Goal: Information Seeking & Learning: Learn about a topic

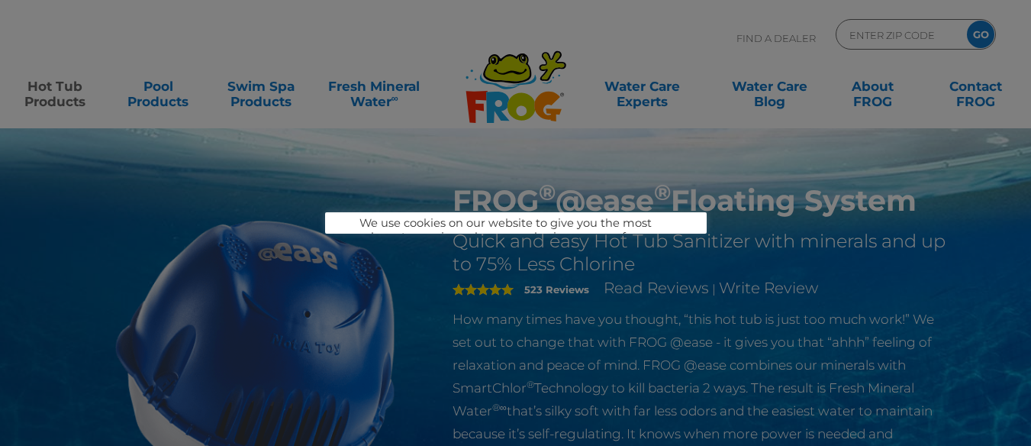
scroll to position [76, 0]
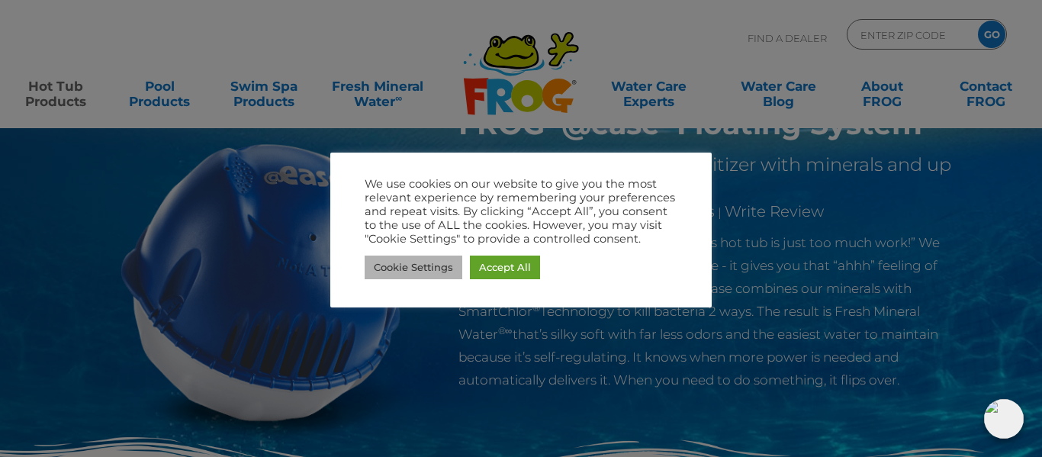
click at [420, 272] on link "Cookie Settings" at bounding box center [414, 268] width 98 height 24
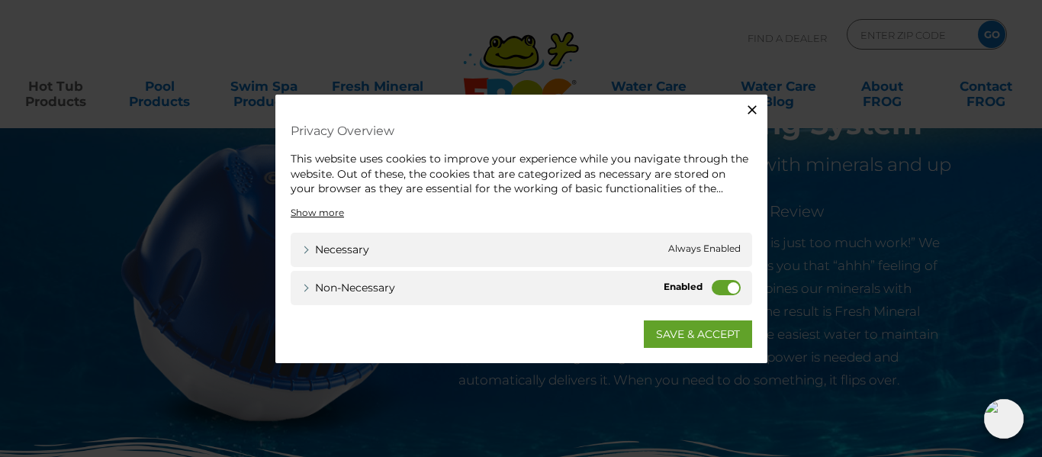
click at [715, 290] on label "Non-necessary" at bounding box center [726, 286] width 29 height 15
click at [0, 0] on input "Non-necessary" at bounding box center [0, 0] width 0 height 0
click at [708, 339] on link "SAVE & ACCEPT" at bounding box center [698, 333] width 108 height 27
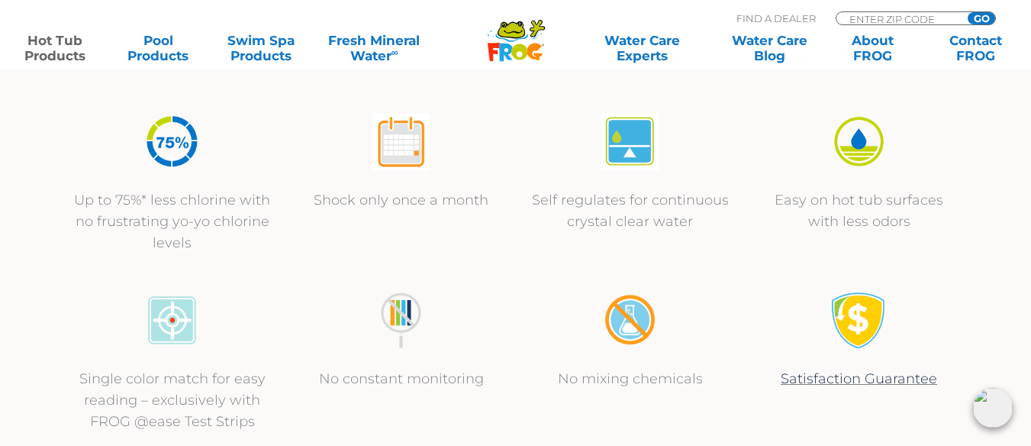
scroll to position [839, 0]
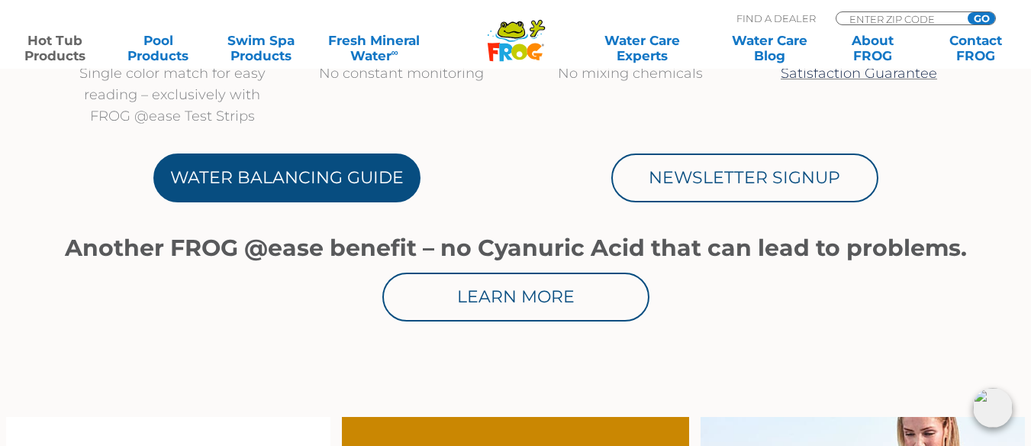
click at [305, 191] on link "Water Balancing Guide" at bounding box center [286, 177] width 267 height 49
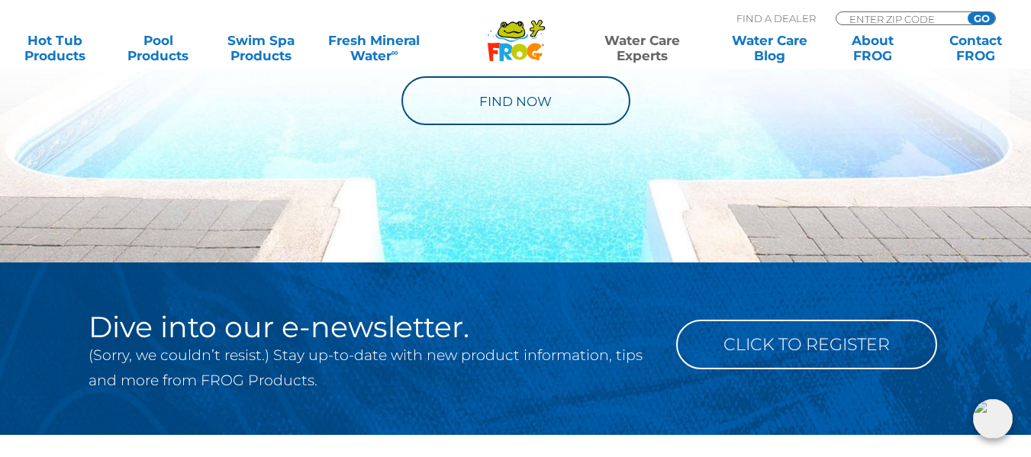
scroll to position [1907, 0]
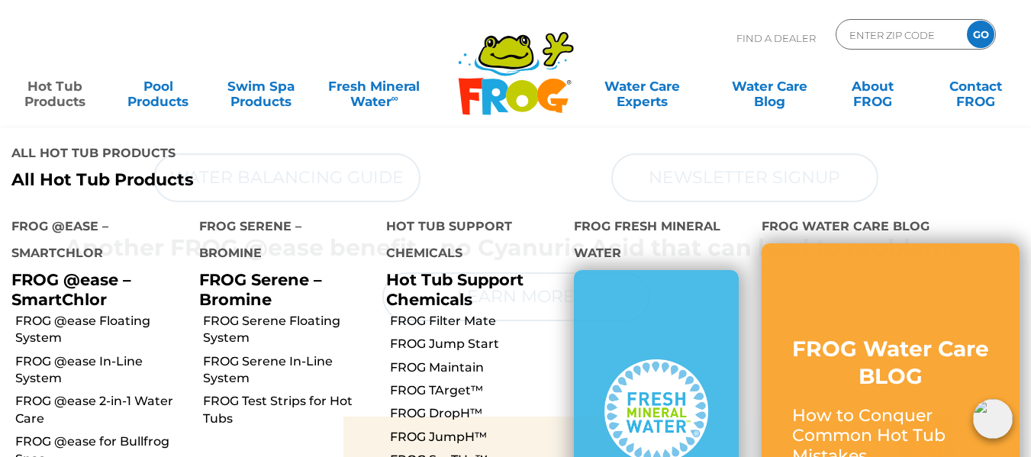
click at [66, 101] on link "Hot Tub Products" at bounding box center [55, 86] width 80 height 31
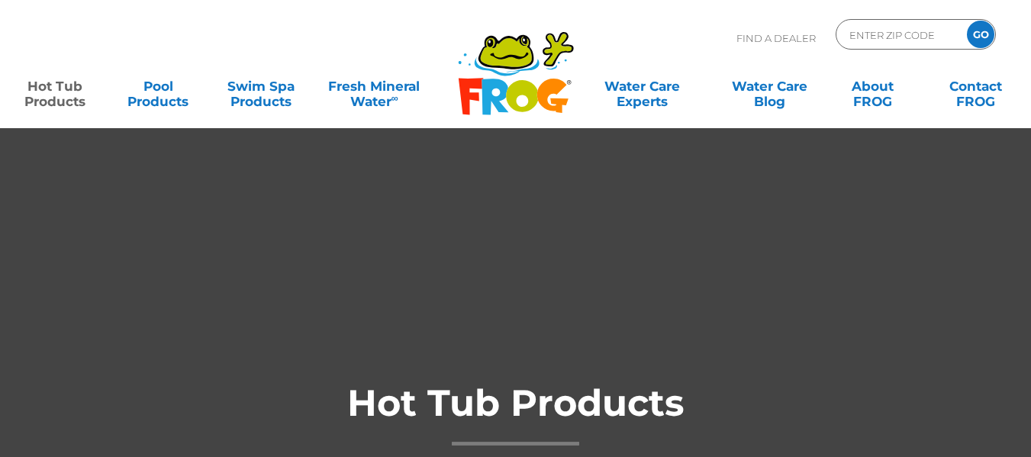
click at [65, 101] on link "Hot Tub Products" at bounding box center [55, 86] width 80 height 31
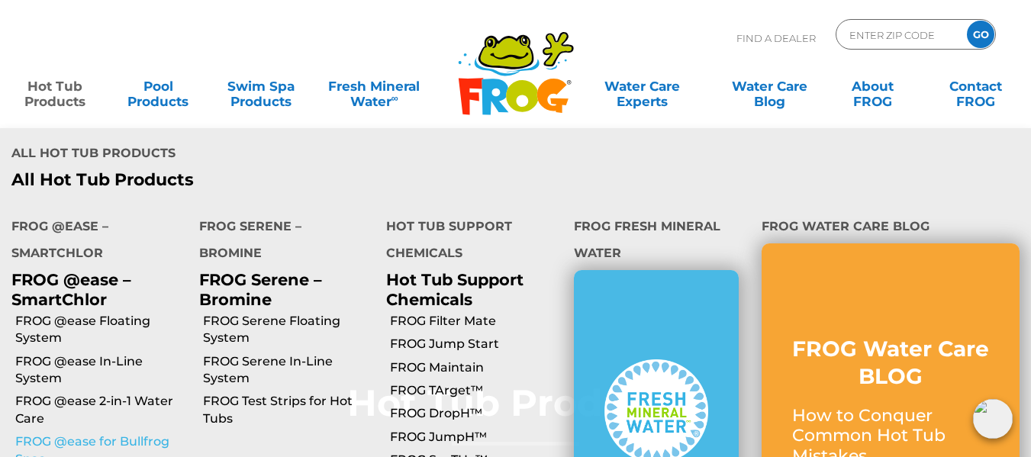
click at [101, 433] on link "FROG @ease for Bullfrog Spas" at bounding box center [101, 450] width 172 height 34
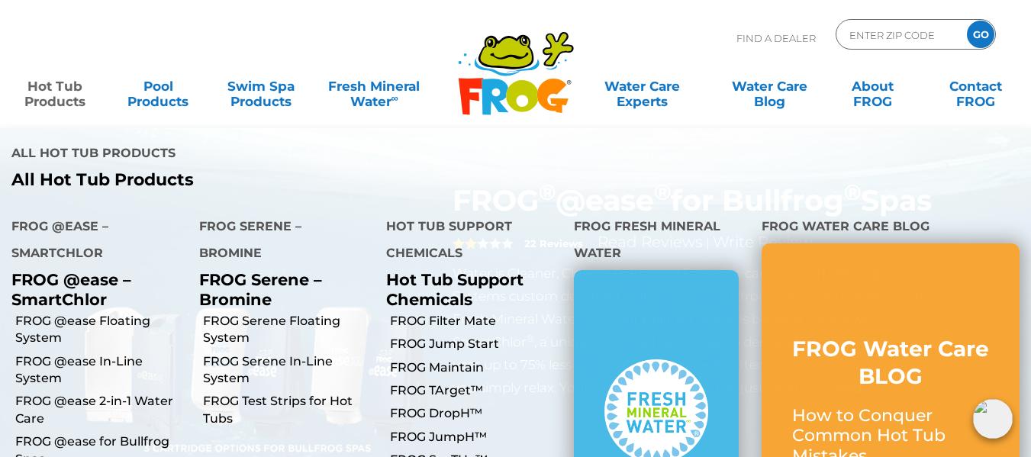
click at [44, 95] on link "Hot Tub Products" at bounding box center [55, 86] width 80 height 31
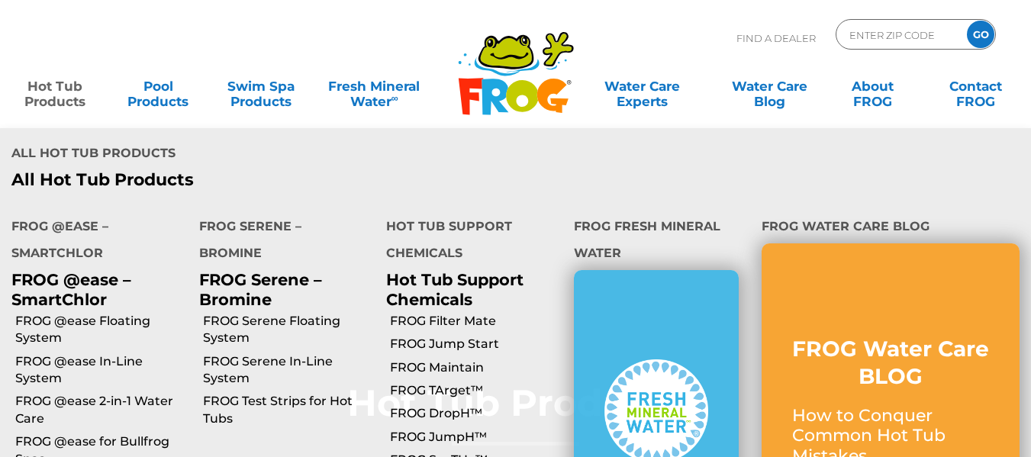
click at [56, 95] on link "Hot Tub Products" at bounding box center [55, 86] width 80 height 31
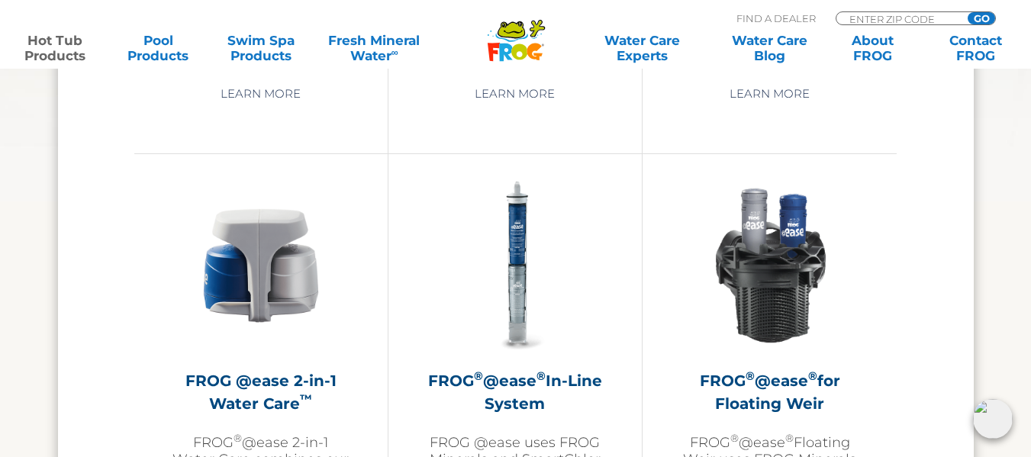
scroll to position [1831, 0]
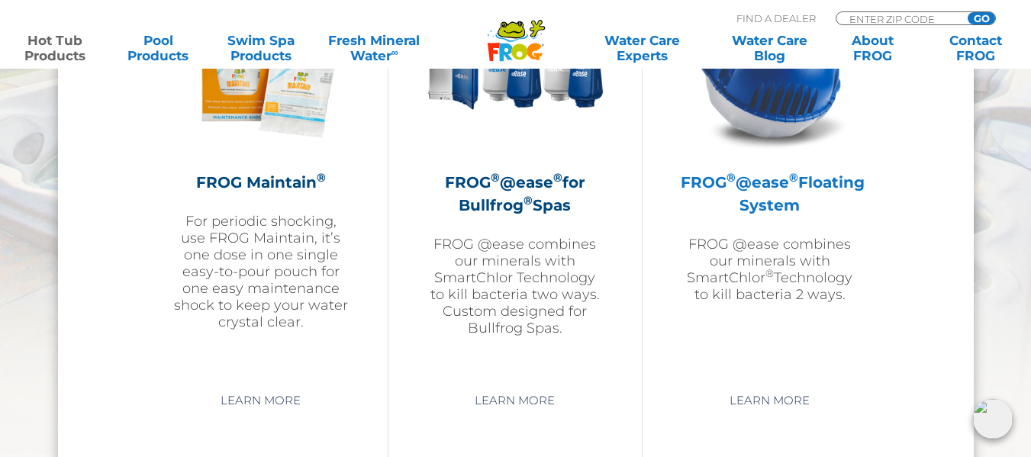
click at [784, 211] on h2 "FROG ® @ease ® Floating System" at bounding box center [769, 194] width 178 height 46
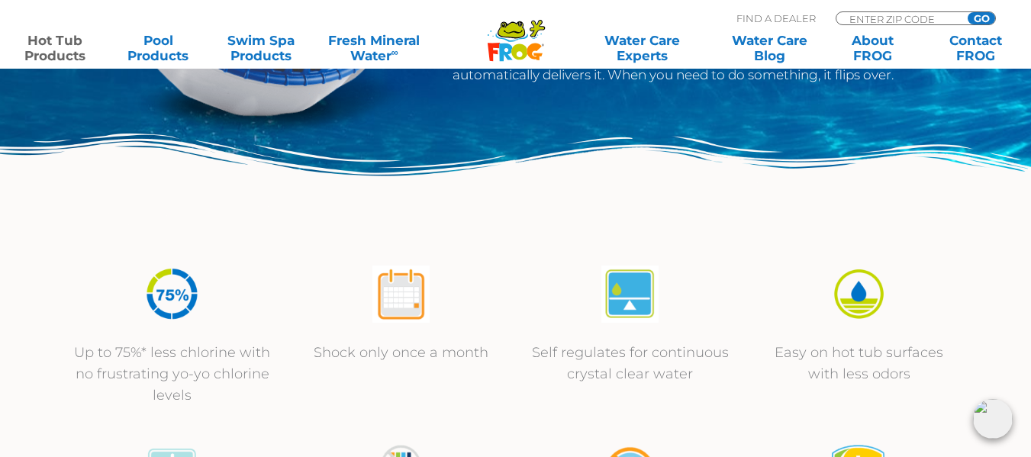
scroll to position [458, 0]
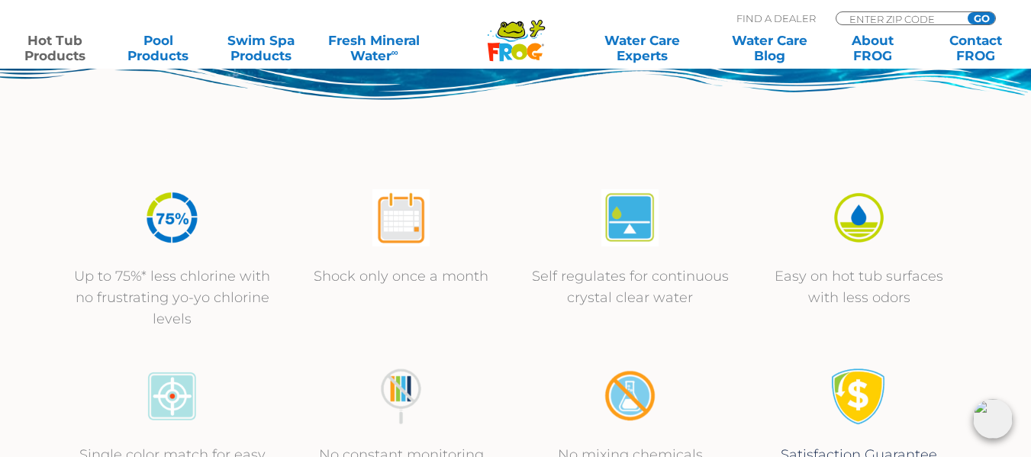
click at [400, 222] on img at bounding box center [400, 217] width 57 height 57
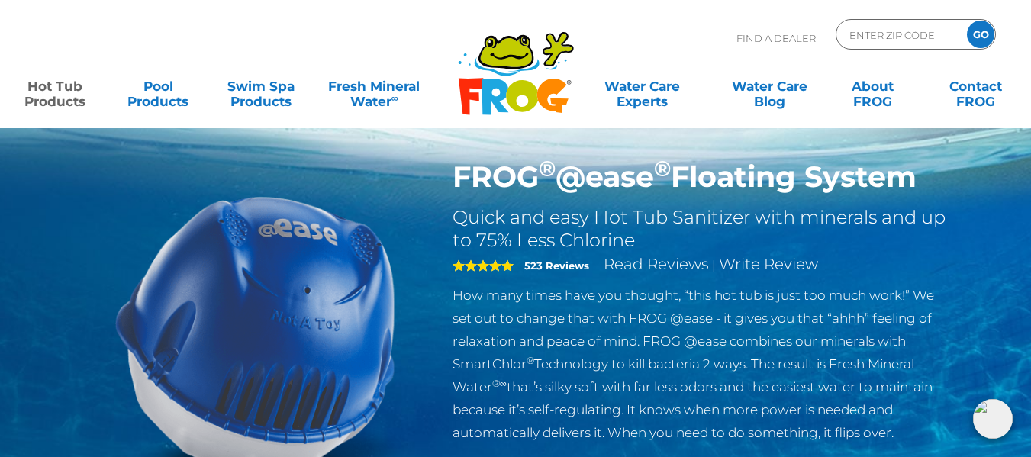
scroll to position [0, 0]
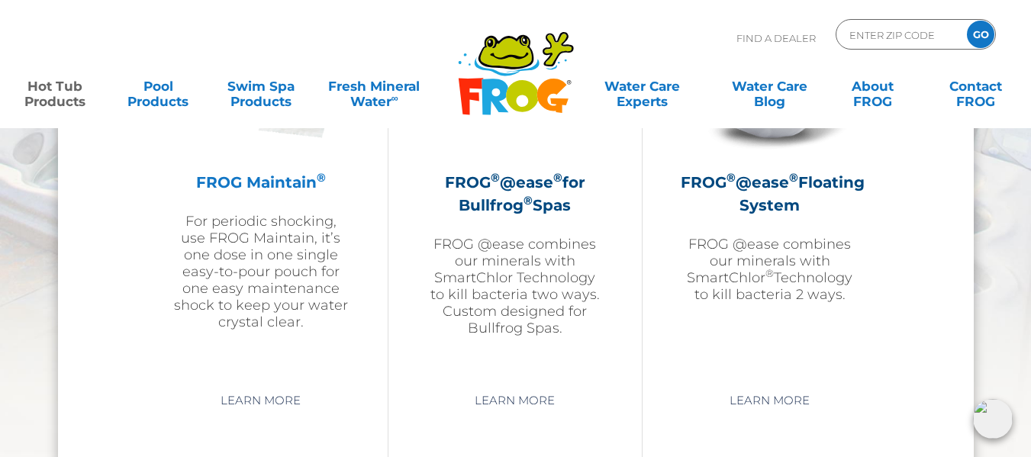
click at [281, 184] on h2 "FROG Maintain ®" at bounding box center [260, 182] width 177 height 23
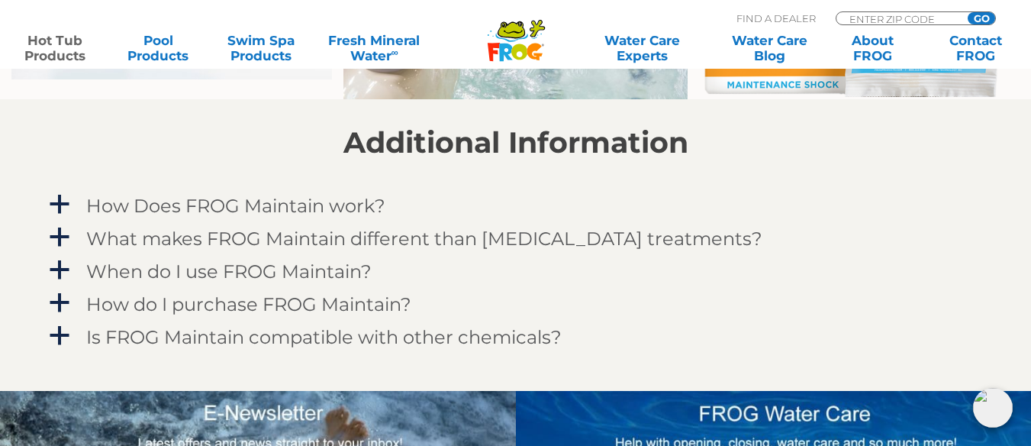
scroll to position [1297, 0]
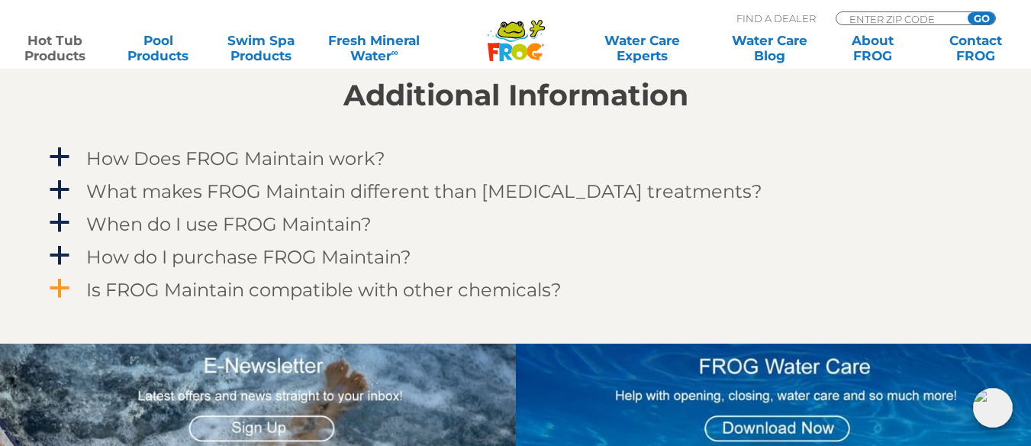
click at [316, 290] on h4 "Is FROG Maintain compatible with other chemicals?" at bounding box center [323, 289] width 475 height 21
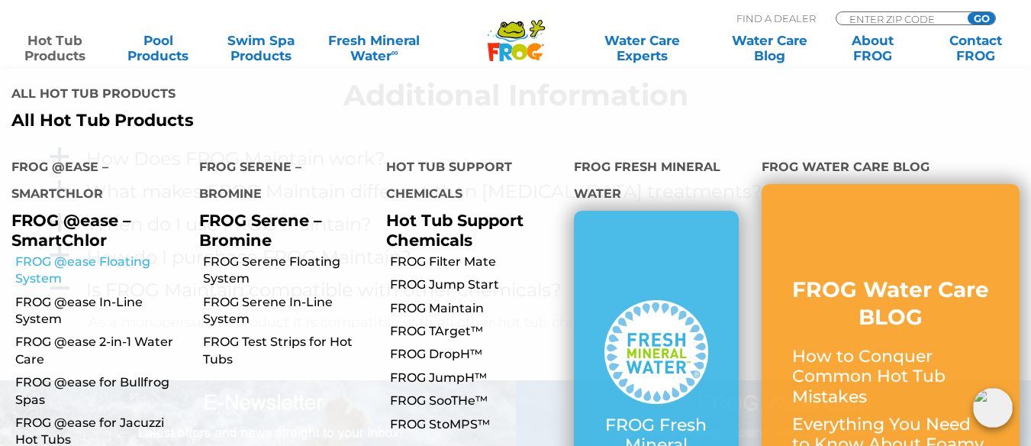
click at [92, 253] on link "FROG @ease Floating System" at bounding box center [101, 270] width 172 height 34
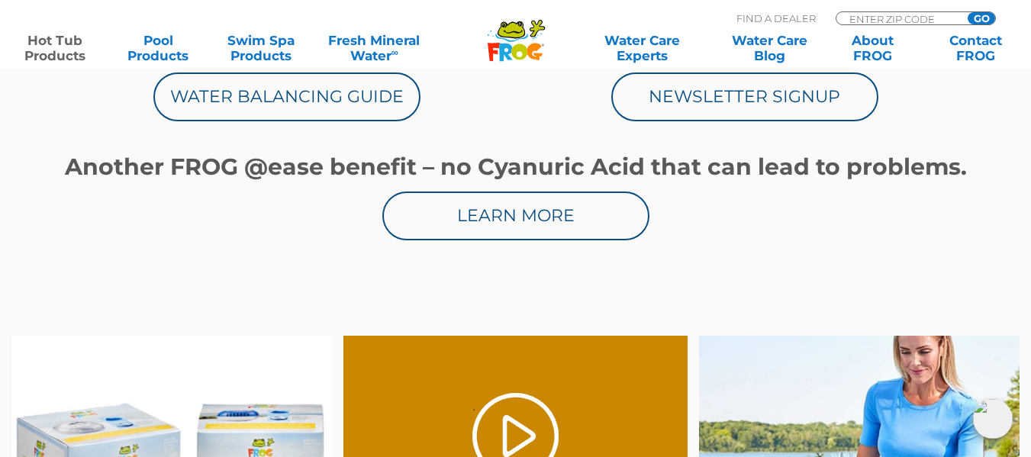
scroll to position [763, 0]
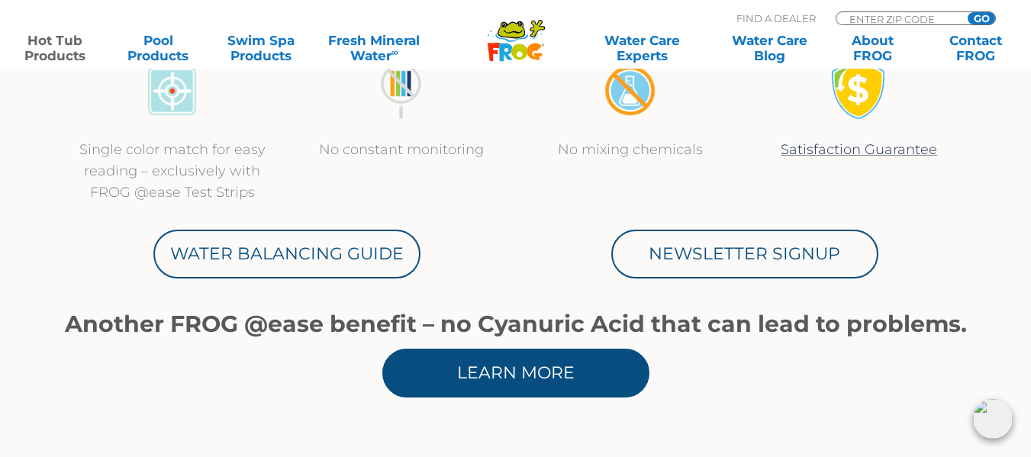
click at [510, 378] on link "Learn More" at bounding box center [515, 373] width 267 height 49
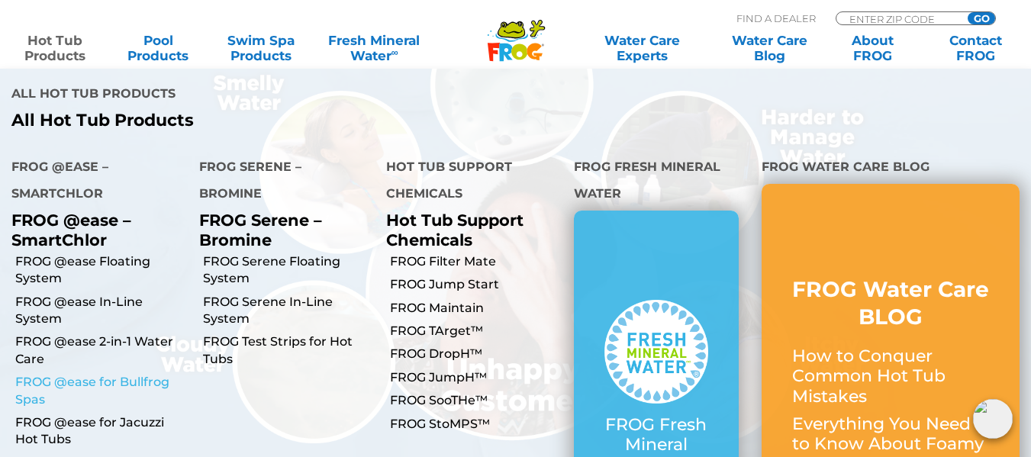
scroll to position [305, 0]
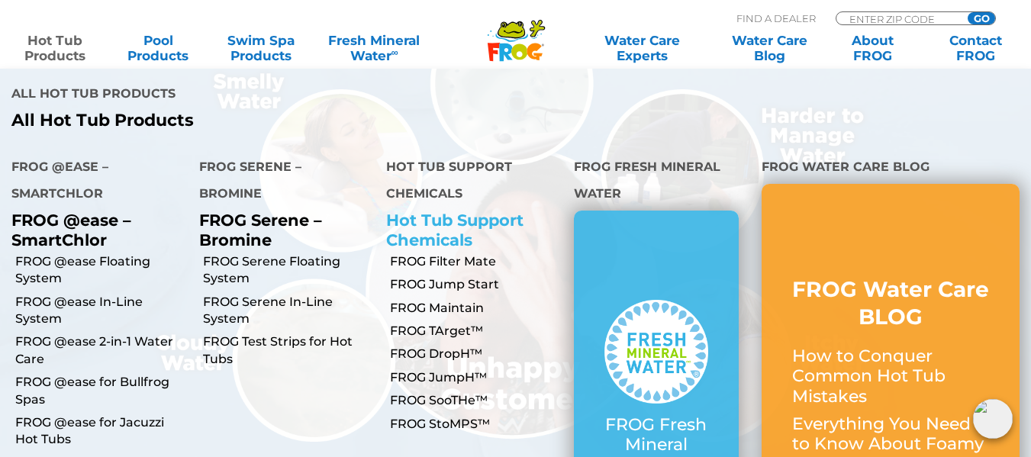
click at [448, 211] on link "Hot Tub Support Chemicals" at bounding box center [454, 230] width 137 height 38
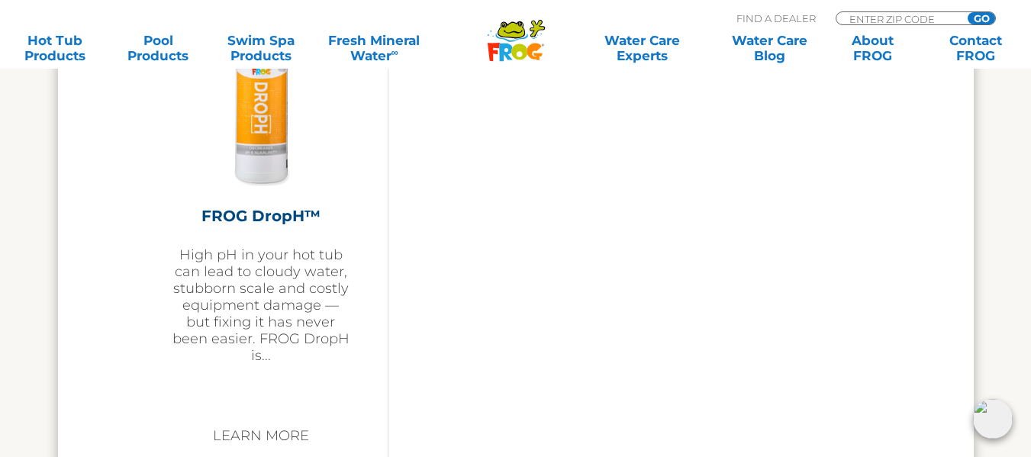
scroll to position [2670, 0]
